Goal: Navigation & Orientation: Understand site structure

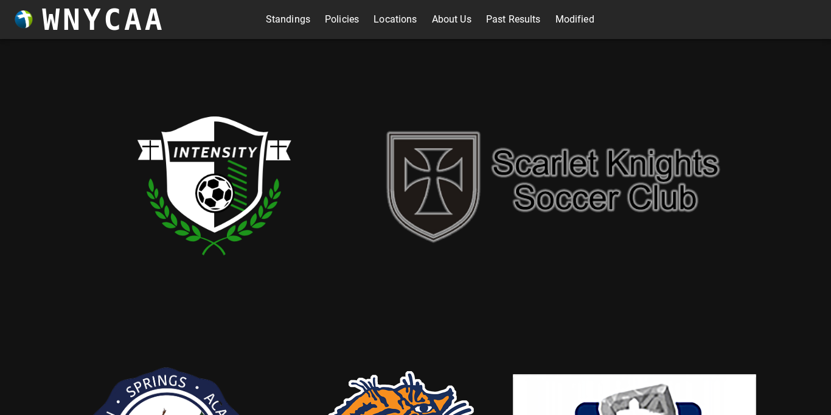
click at [296, 18] on link "Standings" at bounding box center [288, 19] width 44 height 19
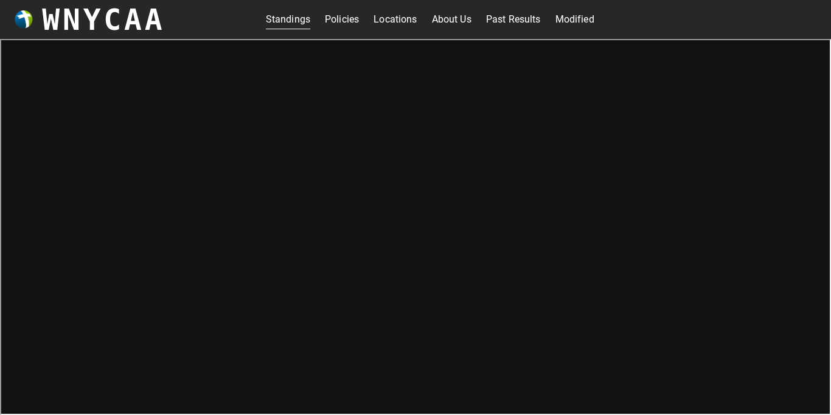
scroll to position [4, 0]
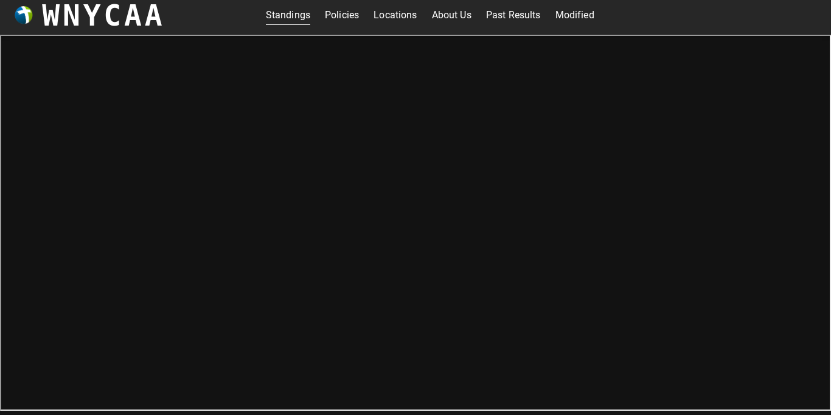
click at [388, 14] on link "Locations" at bounding box center [395, 14] width 43 height 19
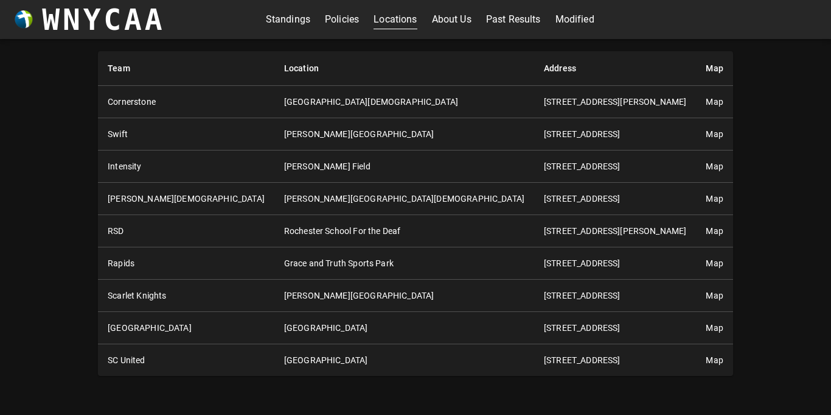
click at [520, 23] on link "Past Results" at bounding box center [513, 19] width 55 height 19
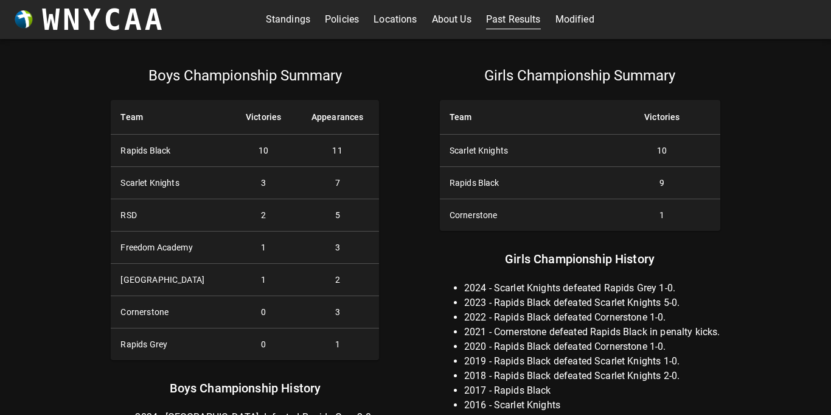
click at [576, 20] on link "Modified" at bounding box center [575, 19] width 39 height 19
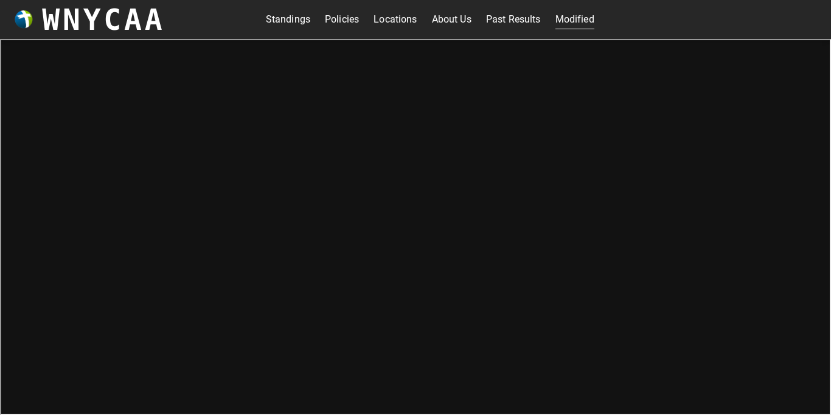
click at [396, 15] on link "Locations" at bounding box center [395, 19] width 43 height 19
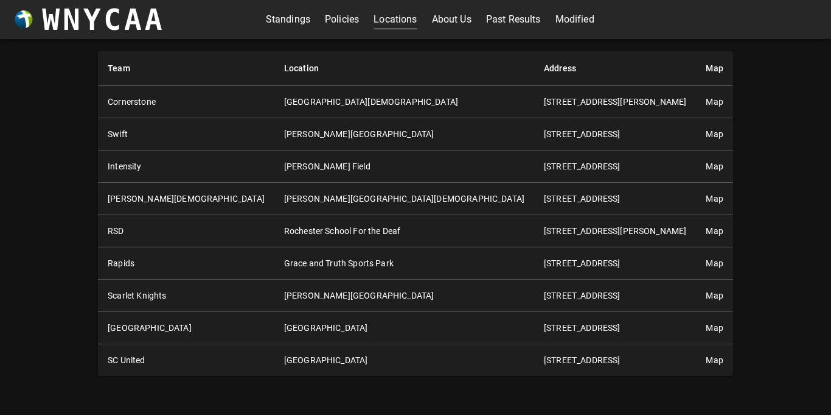
click at [346, 23] on link "Policies" at bounding box center [342, 19] width 34 height 19
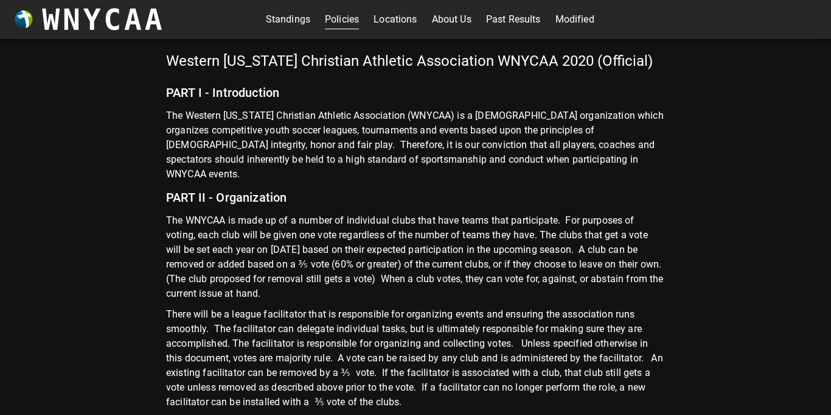
click at [454, 18] on link "About Us" at bounding box center [452, 19] width 40 height 19
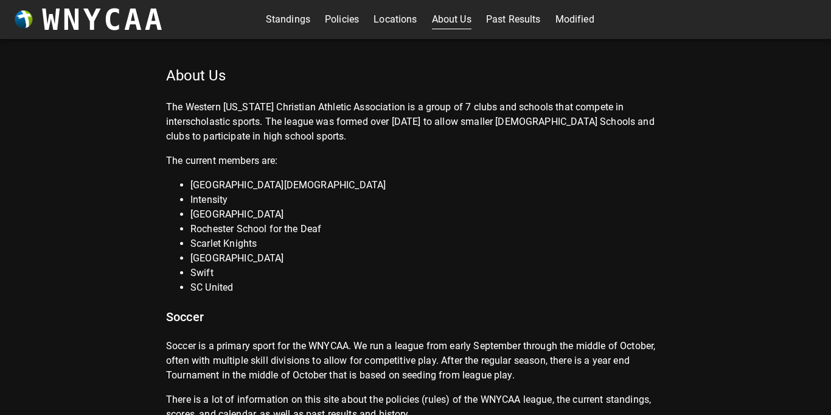
click at [454, 18] on link "About Us" at bounding box center [452, 19] width 40 height 19
